Goal: Information Seeking & Learning: Find specific fact

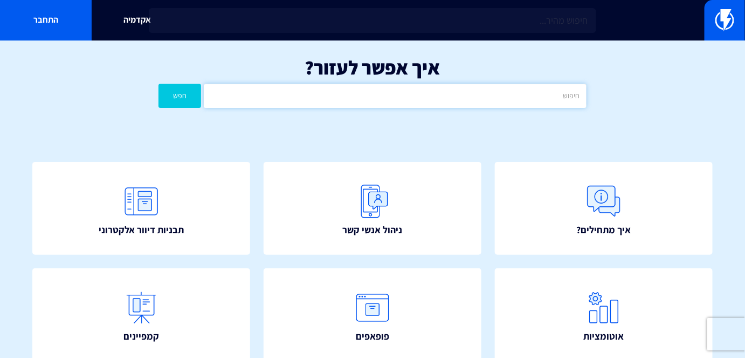
click at [527, 90] on input "text" at bounding box center [395, 96] width 382 height 24
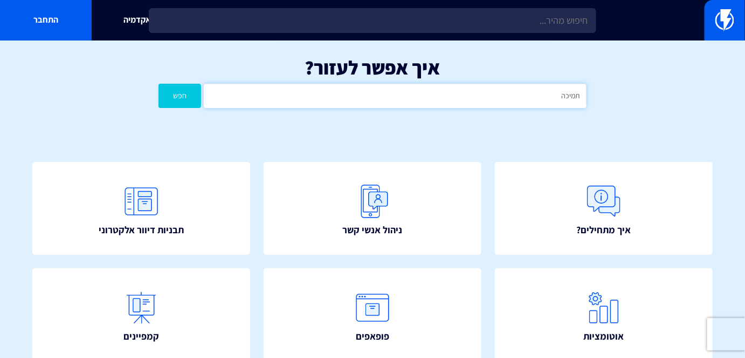
type input "תמיכה"
click at [159, 84] on button "חפש" at bounding box center [180, 96] width 43 height 24
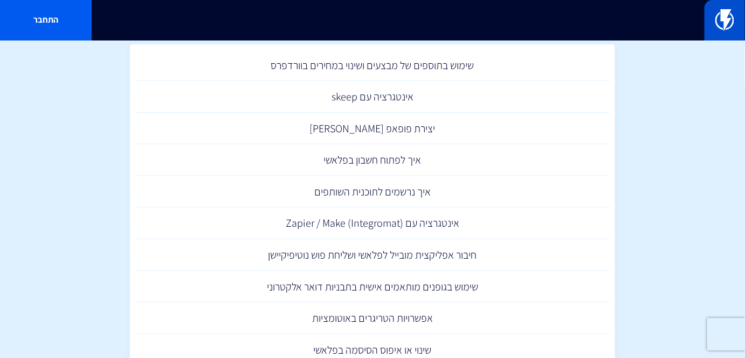
scroll to position [98, 0]
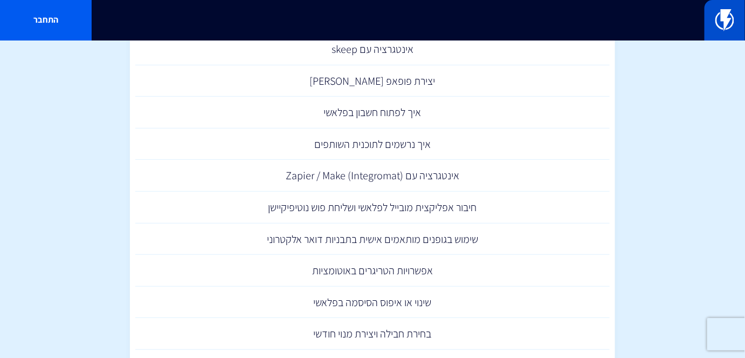
click at [736, 16] on link at bounding box center [725, 20] width 40 height 40
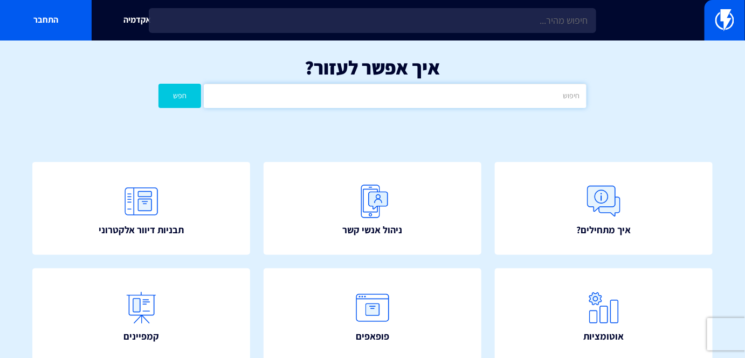
click at [437, 104] on input "text" at bounding box center [395, 96] width 382 height 24
type input "איש"
click at [159, 84] on button "חפש" at bounding box center [180, 96] width 43 height 24
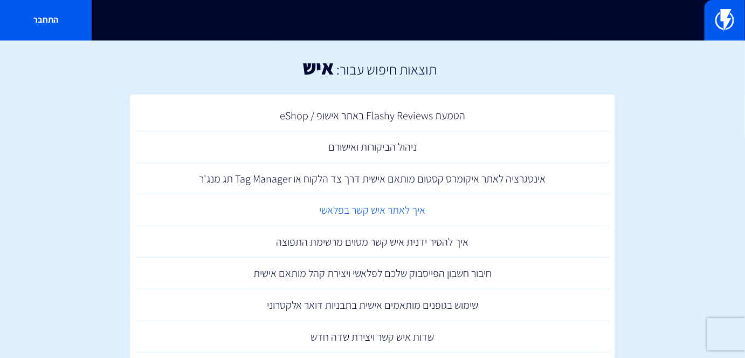
click at [434, 210] on link "איך לאתר איש קשר בפלאשי" at bounding box center [372, 210] width 475 height 32
